Goal: Transaction & Acquisition: Download file/media

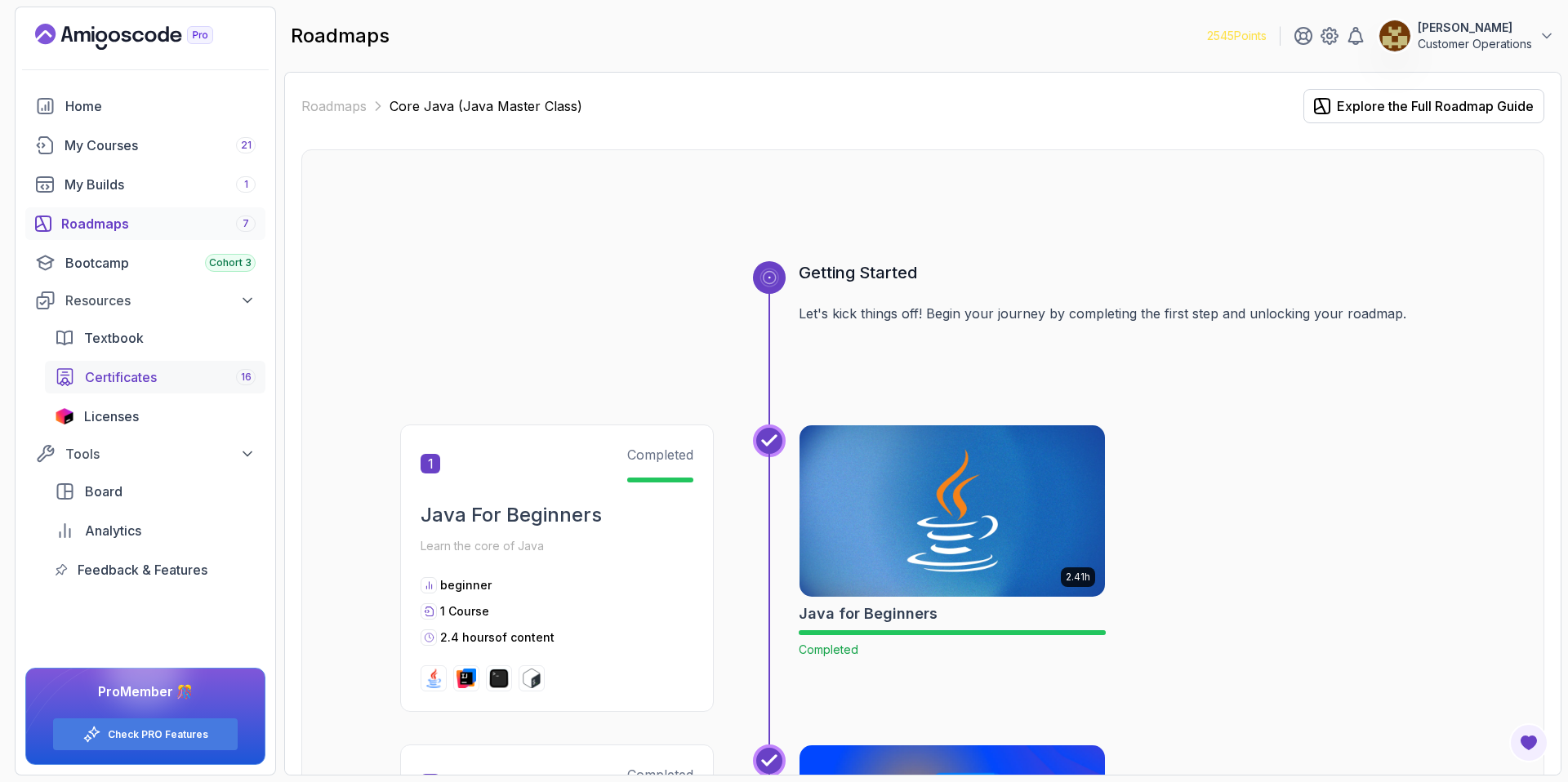
click at [143, 370] on span "Certificates" at bounding box center [120, 377] width 72 height 19
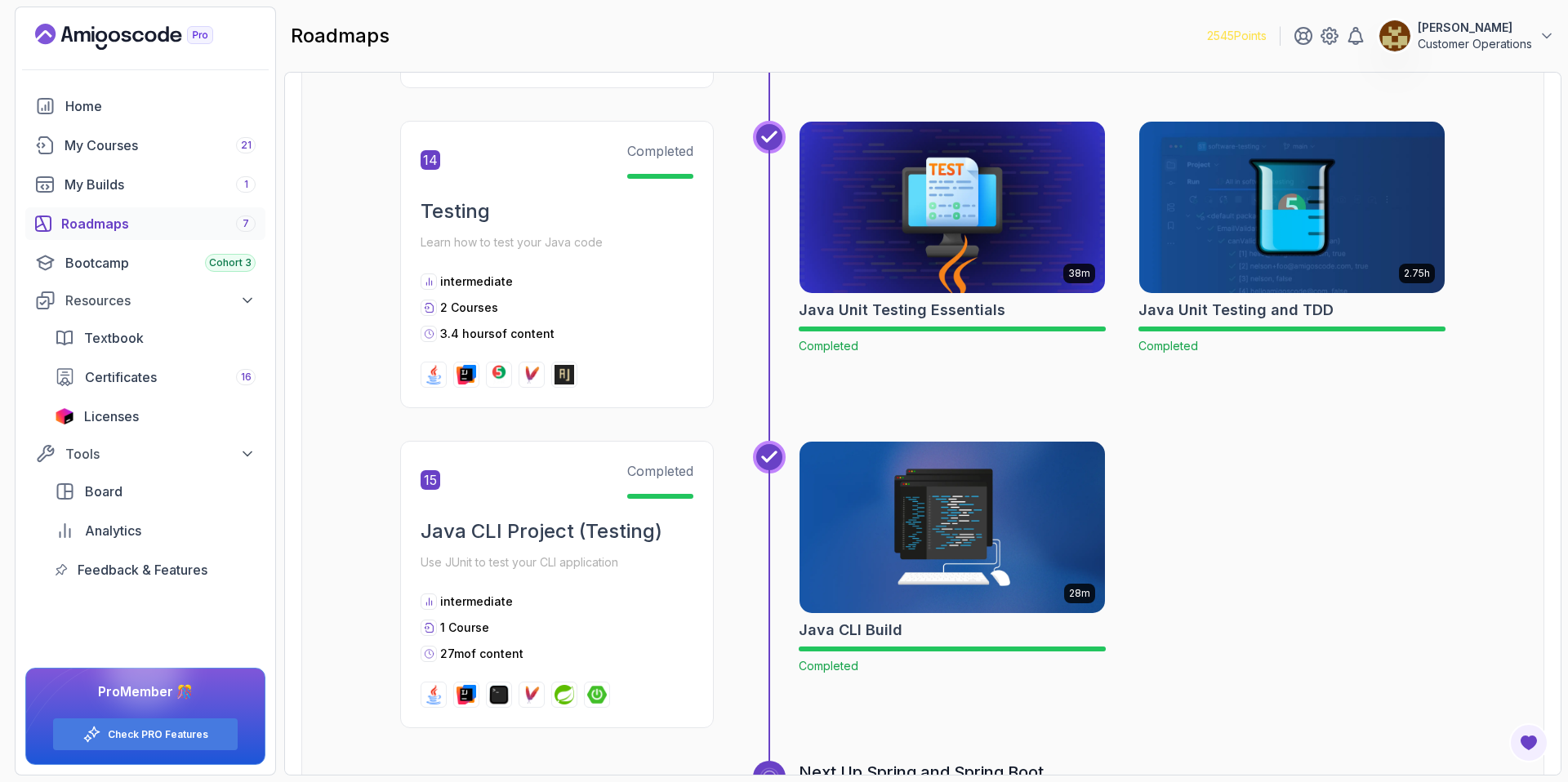
scroll to position [4872, 0]
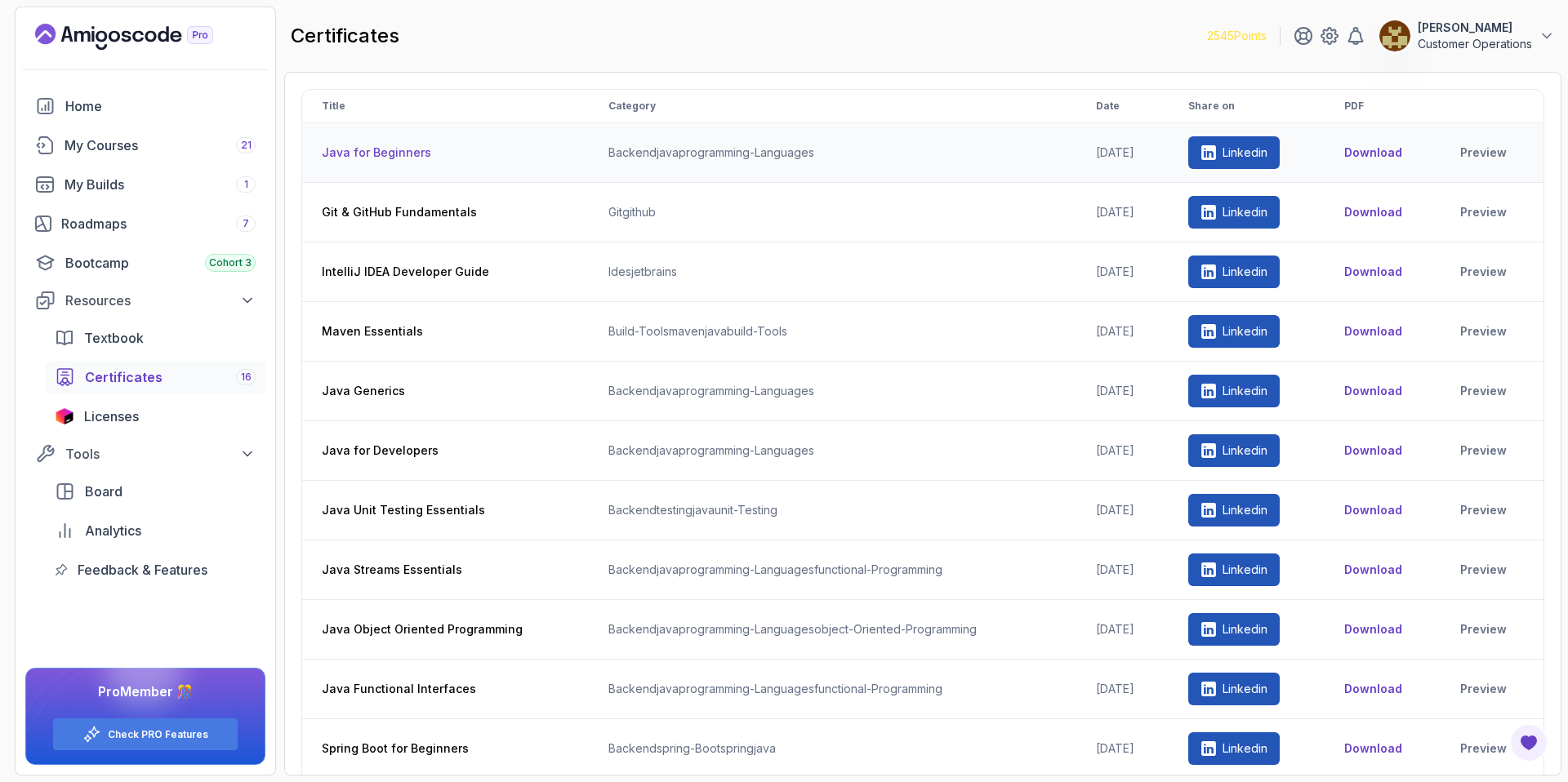
click at [1405, 161] on td "Download" at bounding box center [1382, 154] width 116 height 60
click at [1387, 157] on button "Download" at bounding box center [1373, 153] width 58 height 16
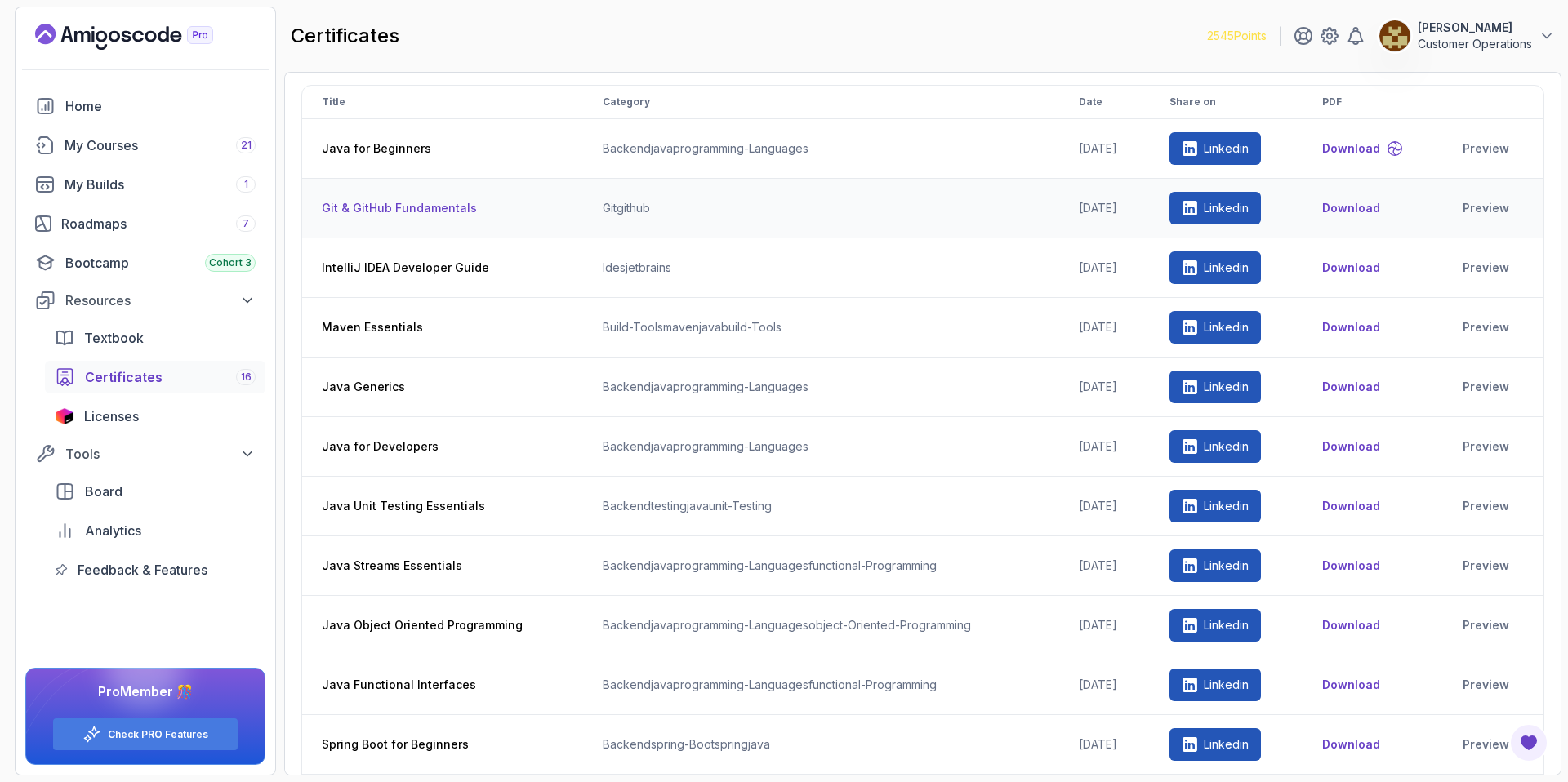
scroll to position [11, 0]
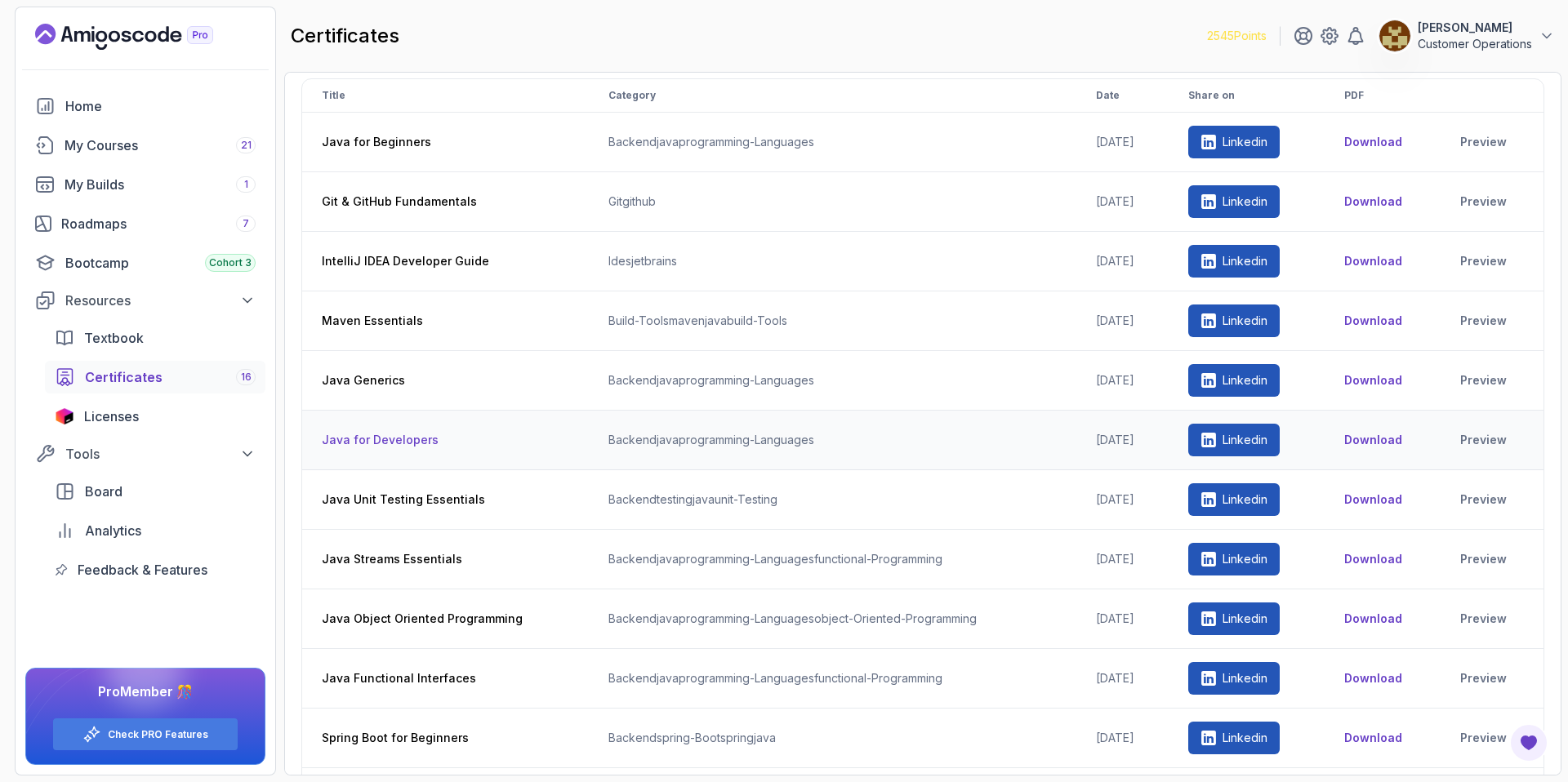
click at [1398, 441] on button "Download" at bounding box center [1373, 440] width 58 height 16
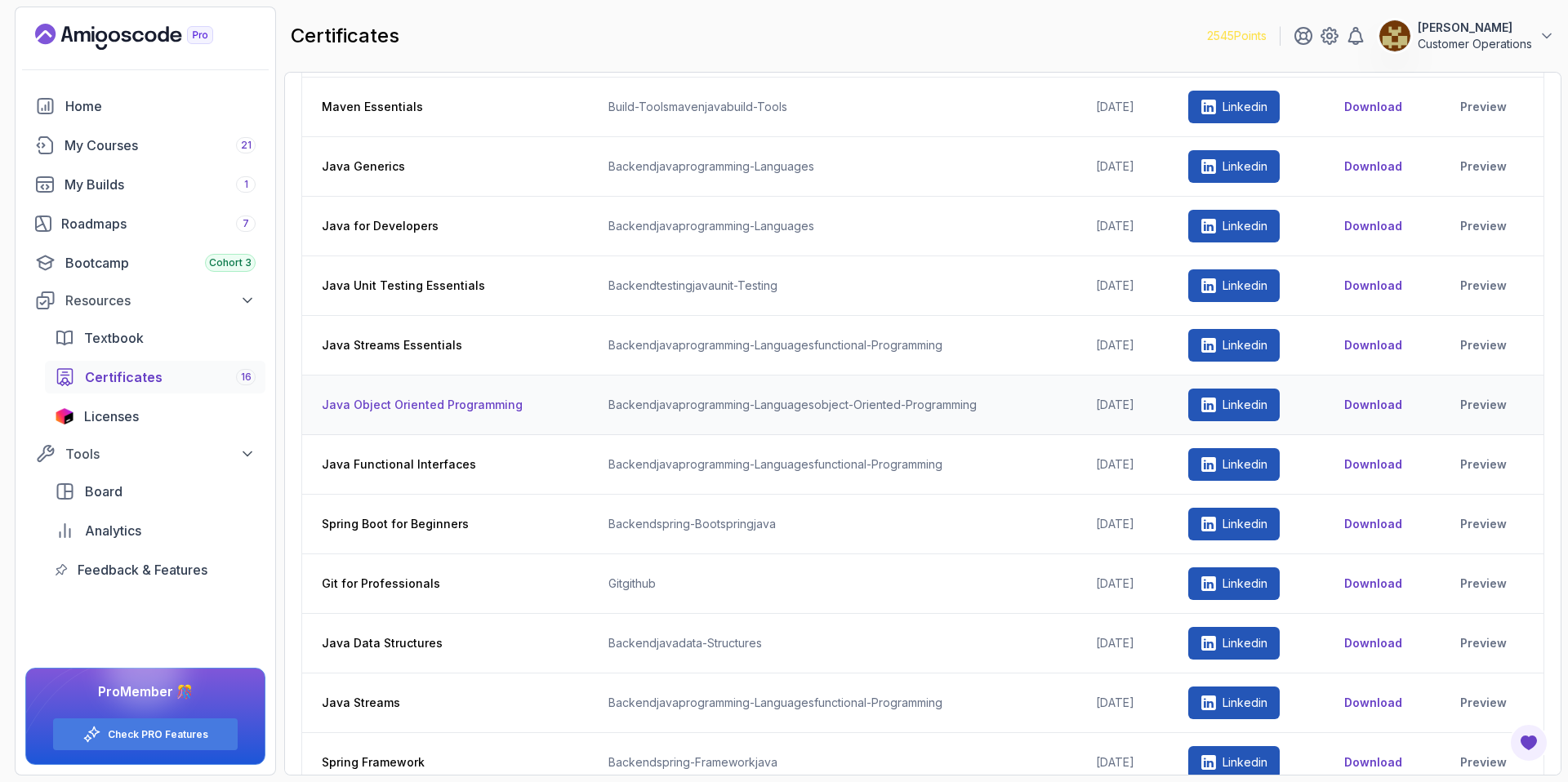
scroll to position [222, 0]
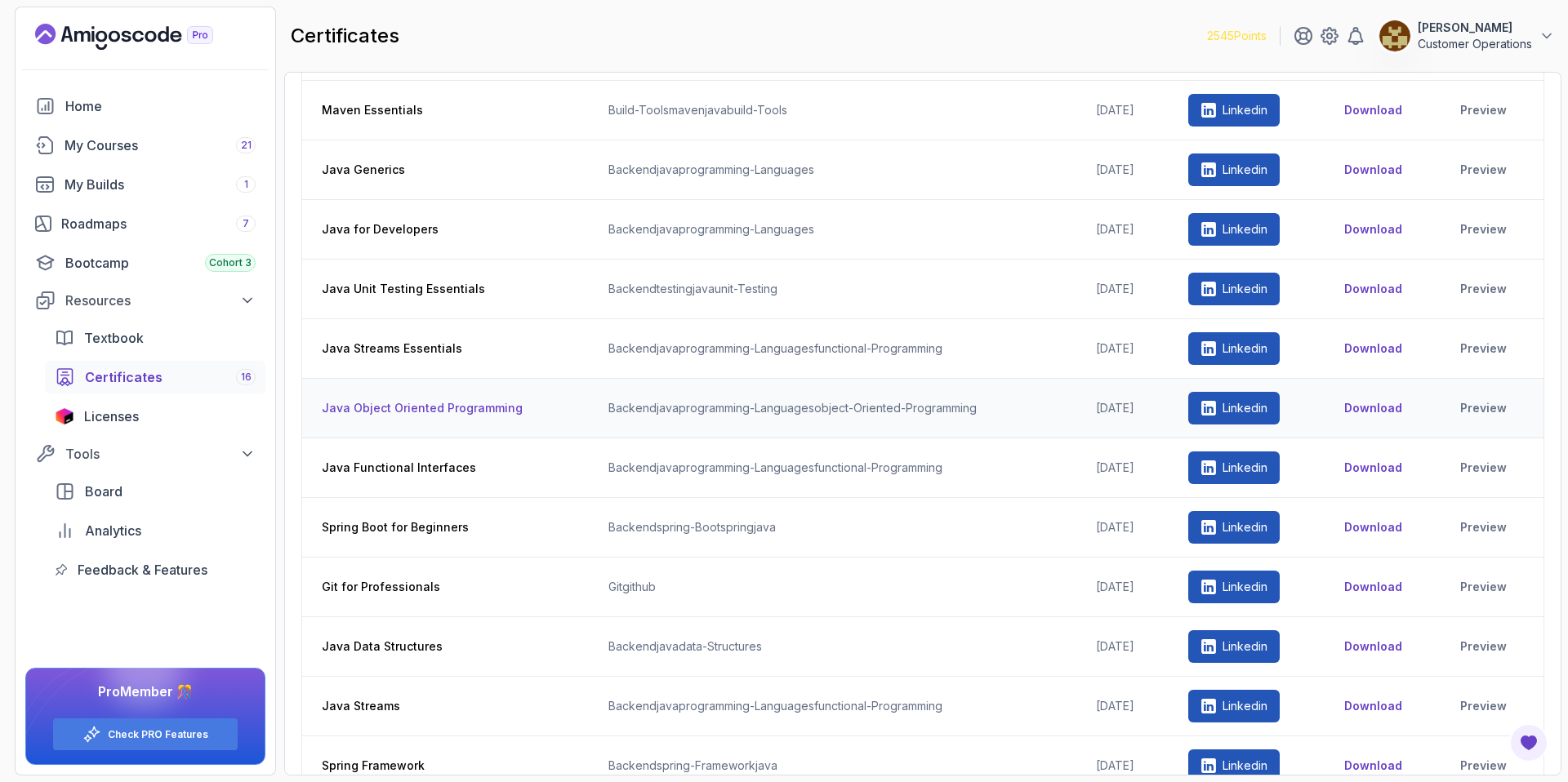
click at [1366, 407] on button "Download" at bounding box center [1373, 408] width 58 height 16
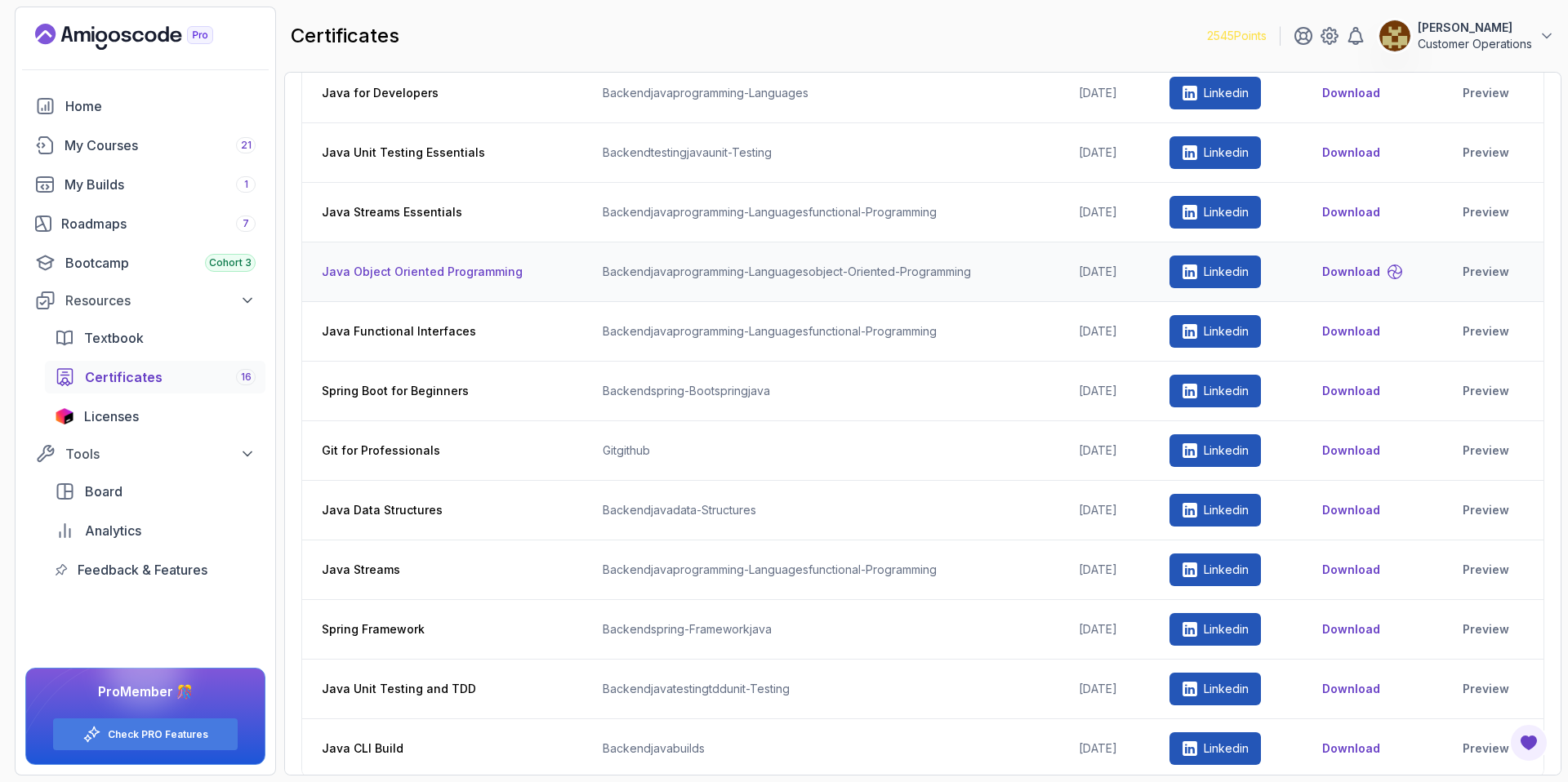
scroll to position [362, 0]
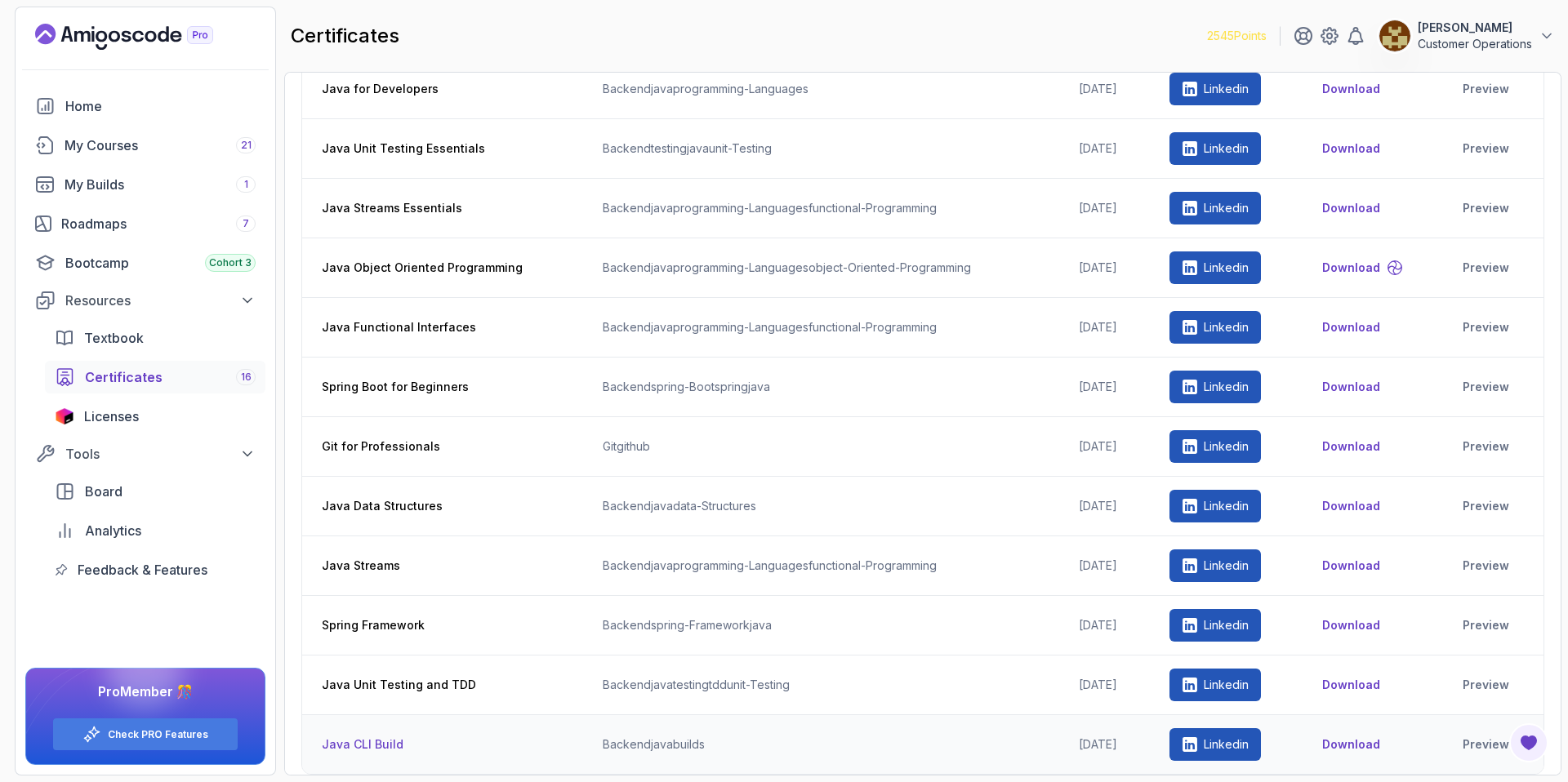
click at [1366, 749] on button "Download" at bounding box center [1351, 744] width 58 height 16
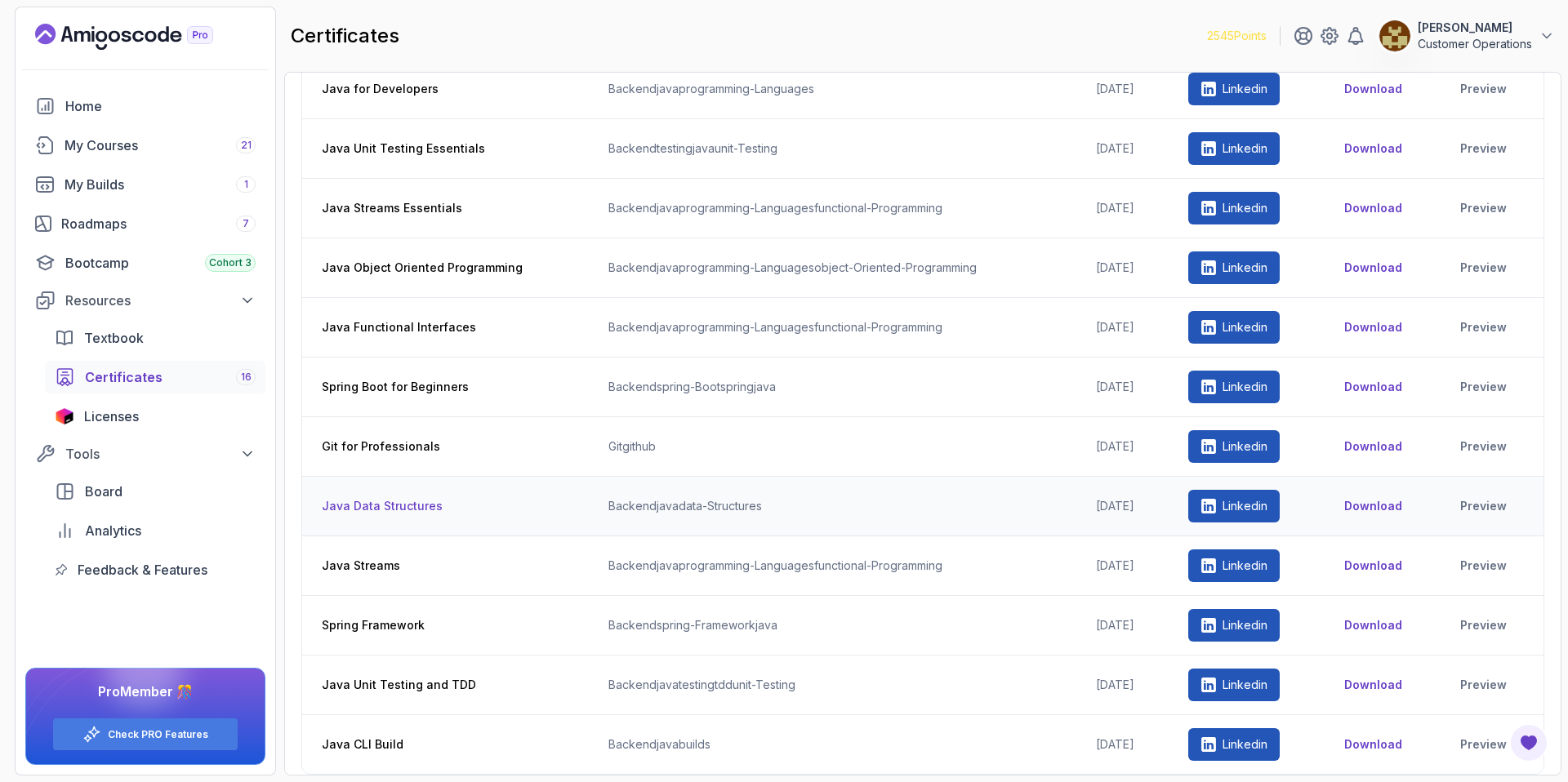
click at [1388, 505] on button "Download" at bounding box center [1373, 506] width 58 height 16
click at [1384, 505] on button "Download" at bounding box center [1373, 506] width 58 height 16
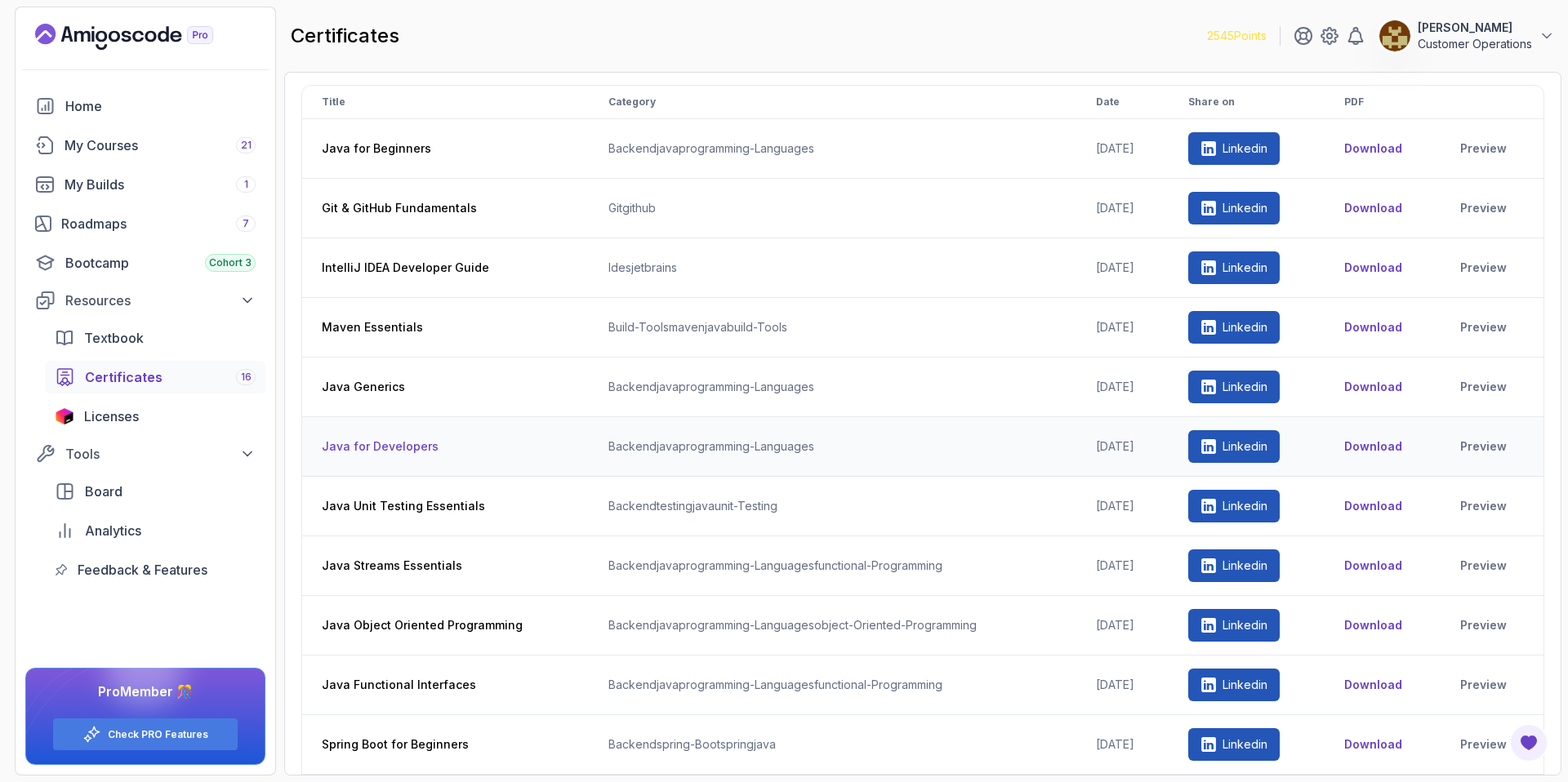
scroll to position [0, 0]
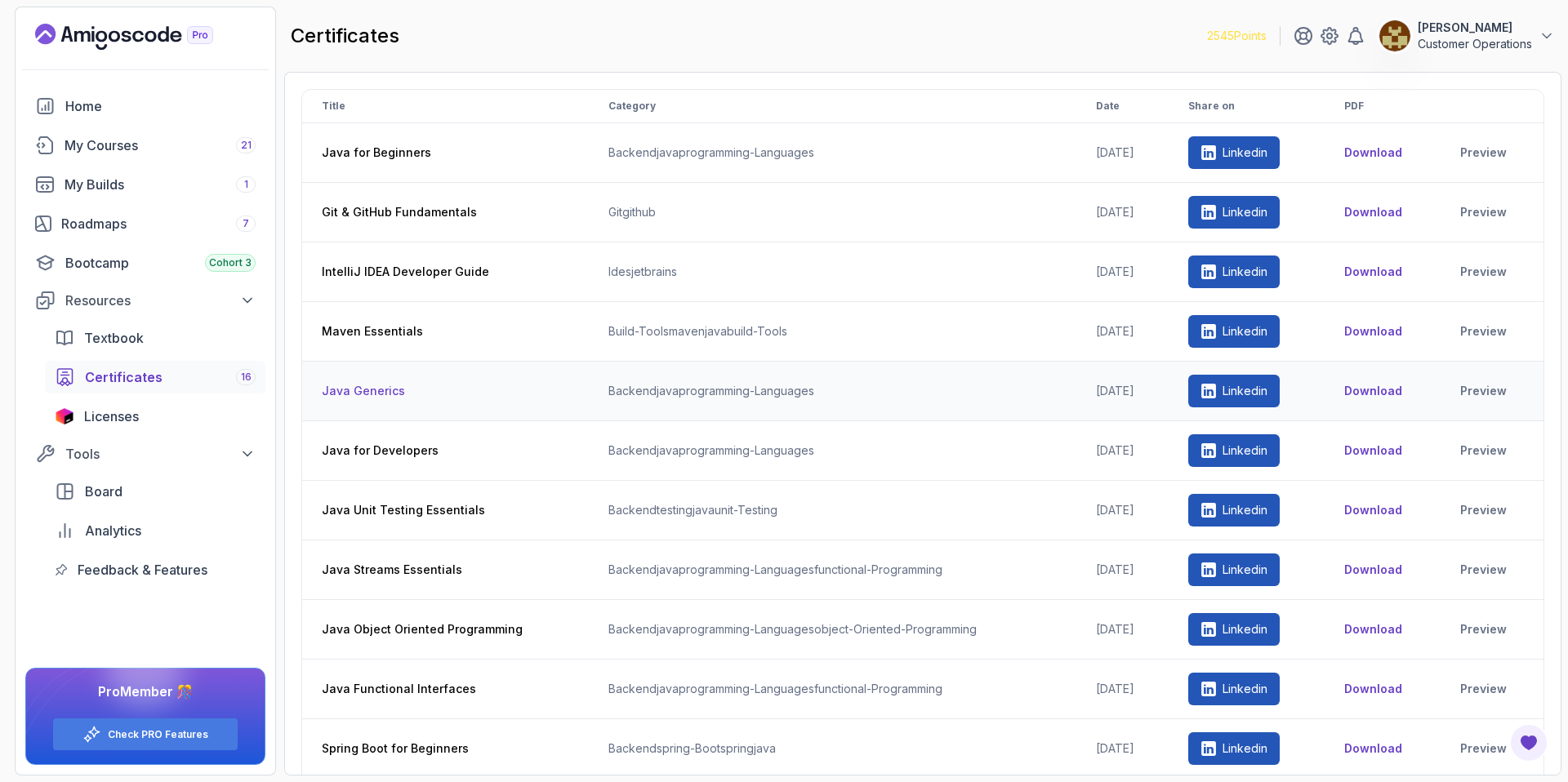
click at [1378, 386] on button "Download" at bounding box center [1373, 391] width 58 height 16
click at [1401, 688] on button "Download" at bounding box center [1373, 688] width 58 height 16
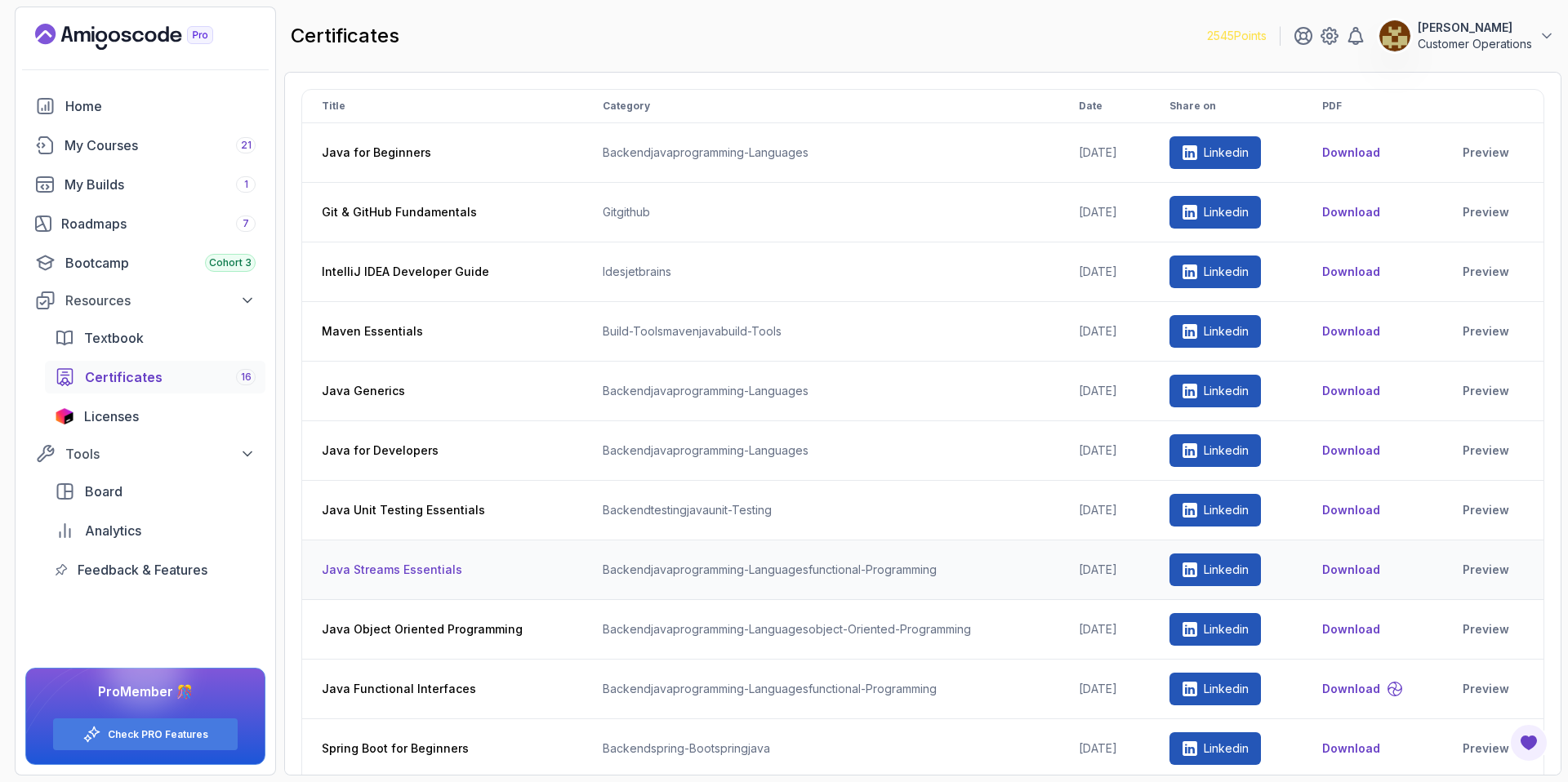
click at [1351, 568] on button "Download" at bounding box center [1351, 569] width 58 height 16
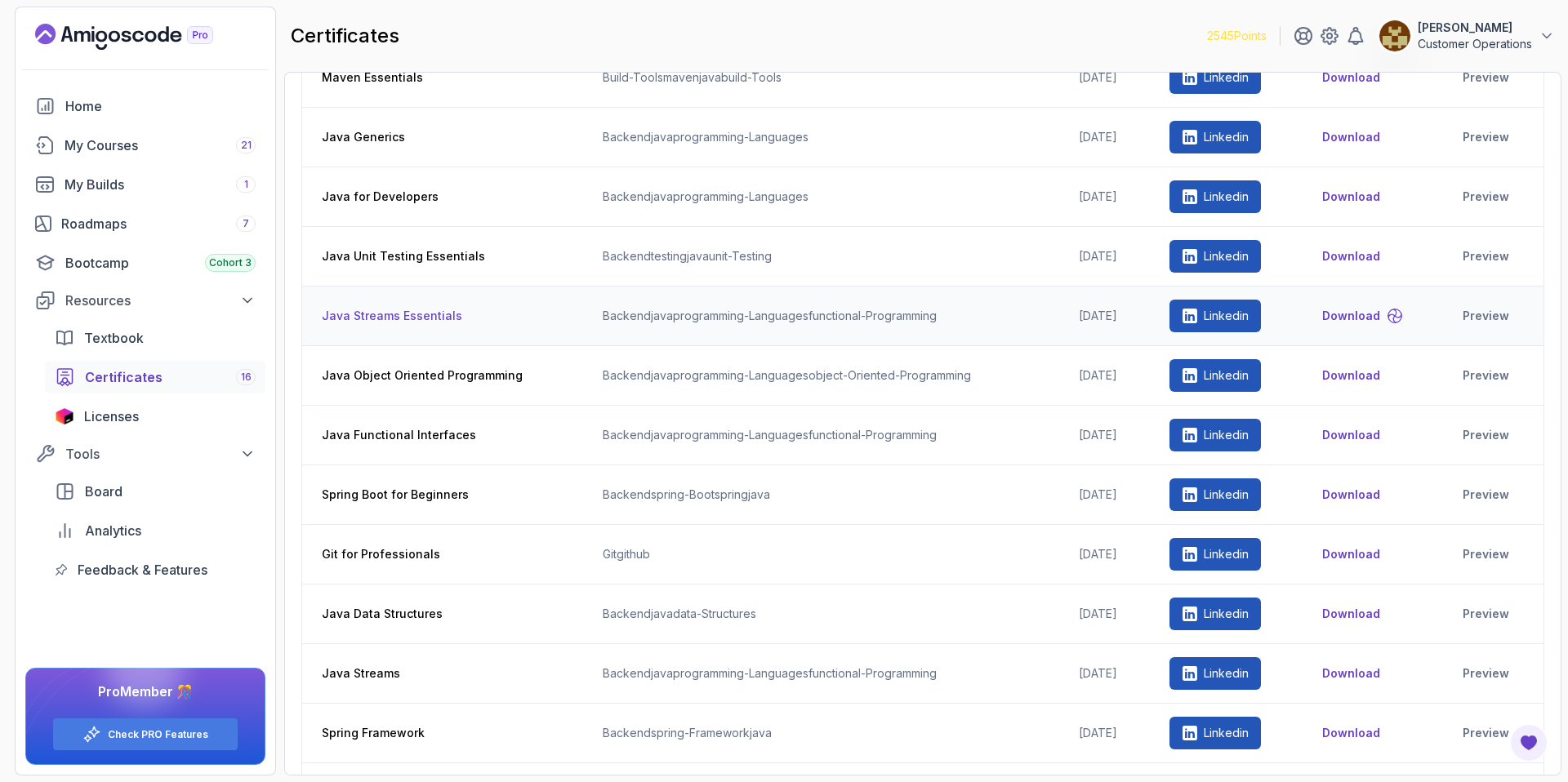
scroll to position [362, 0]
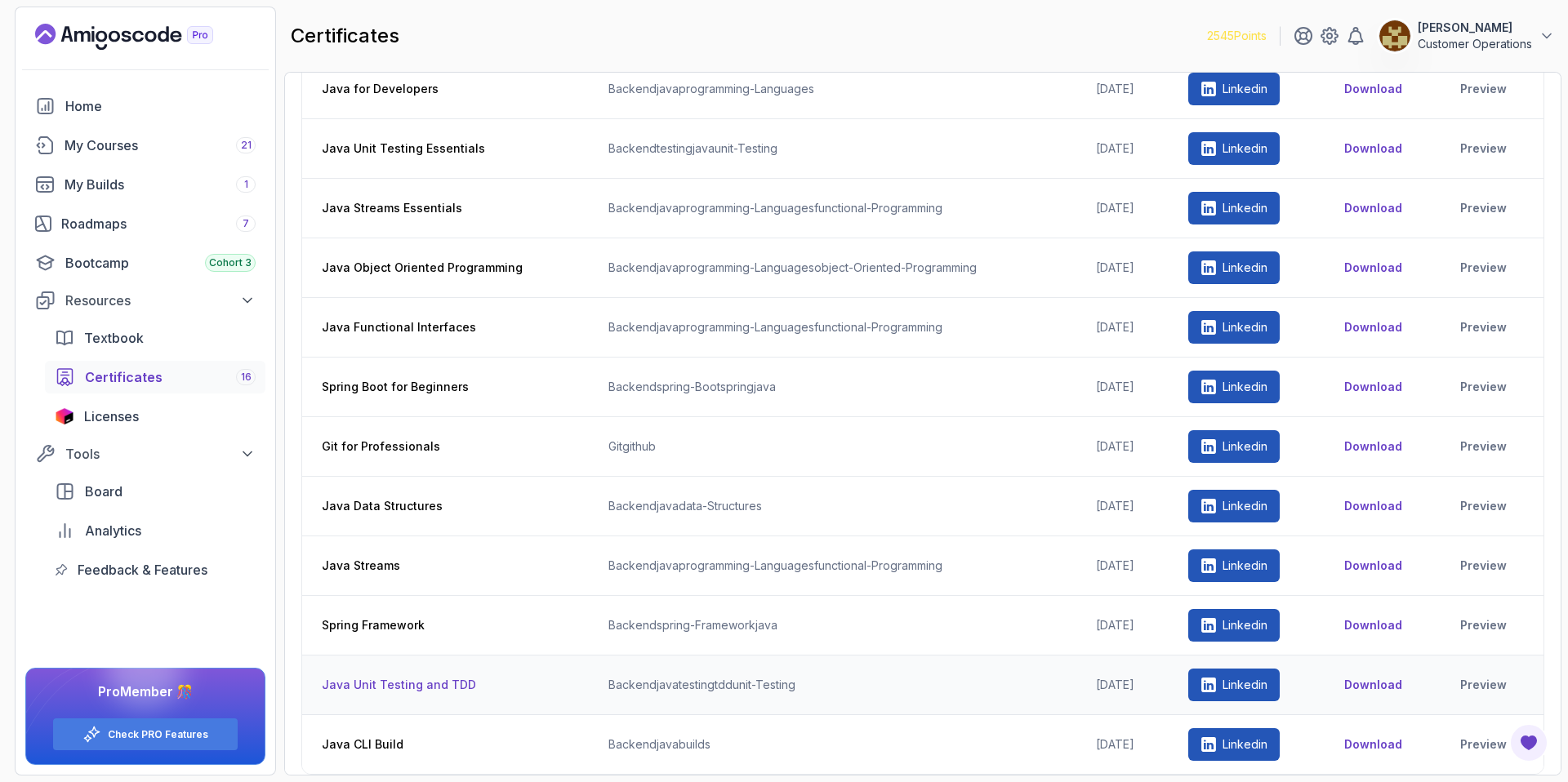
click at [1373, 689] on button "Download" at bounding box center [1373, 685] width 58 height 16
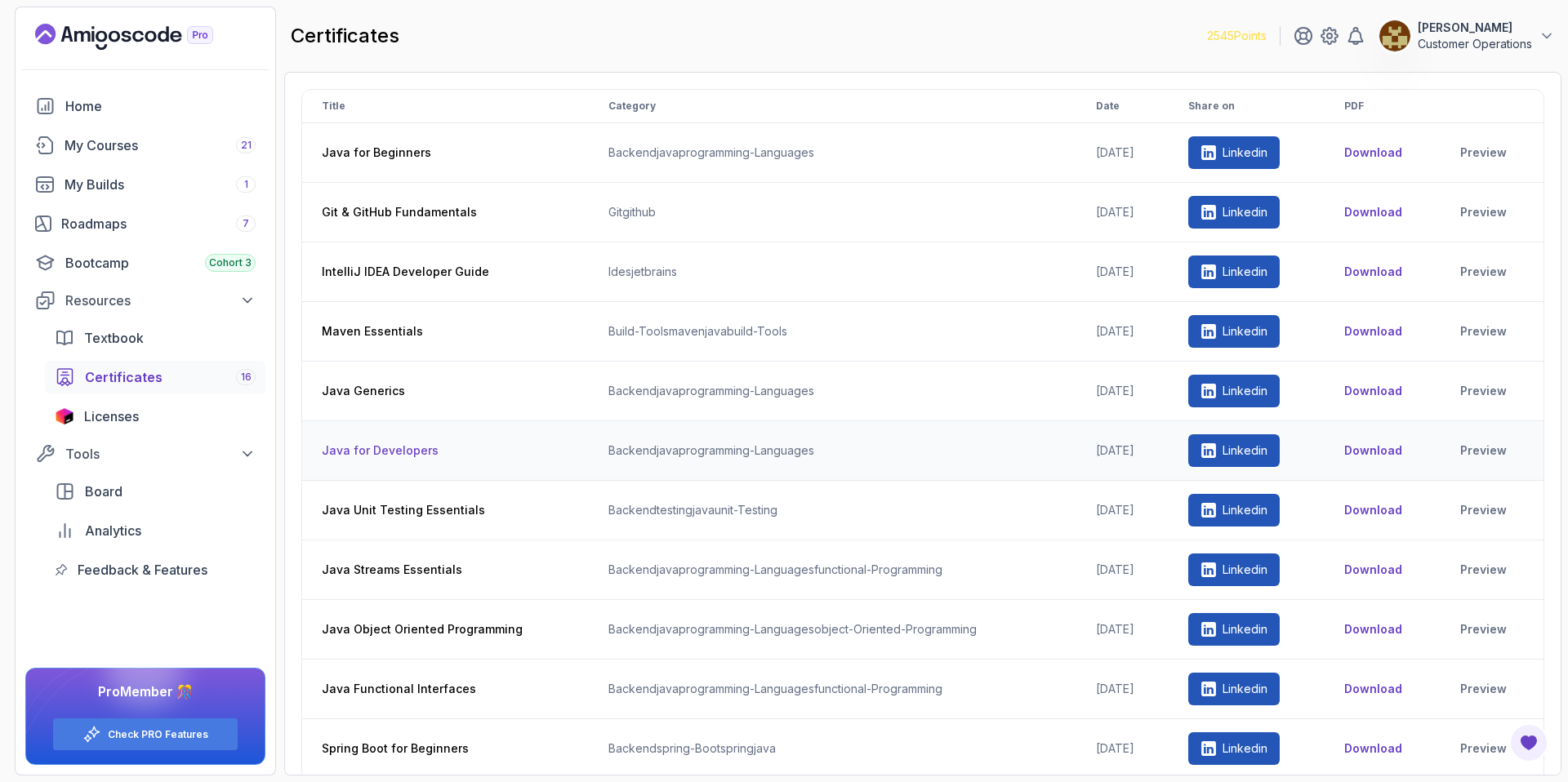
scroll to position [334, 0]
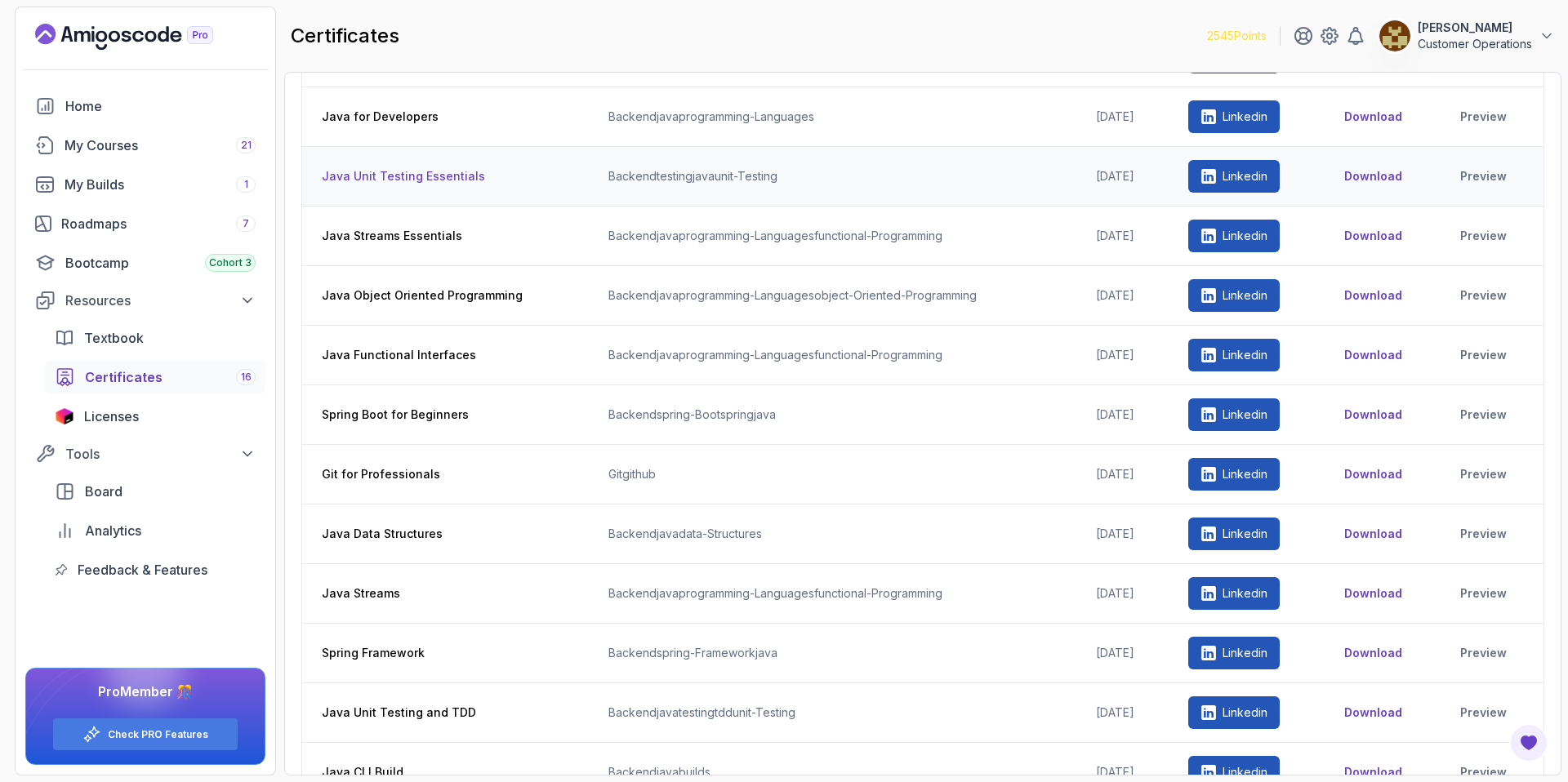
click at [1396, 187] on td "Download" at bounding box center [1382, 177] width 116 height 60
click at [1368, 174] on button "Download" at bounding box center [1373, 177] width 58 height 16
